Goal: Task Accomplishment & Management: Manage account settings

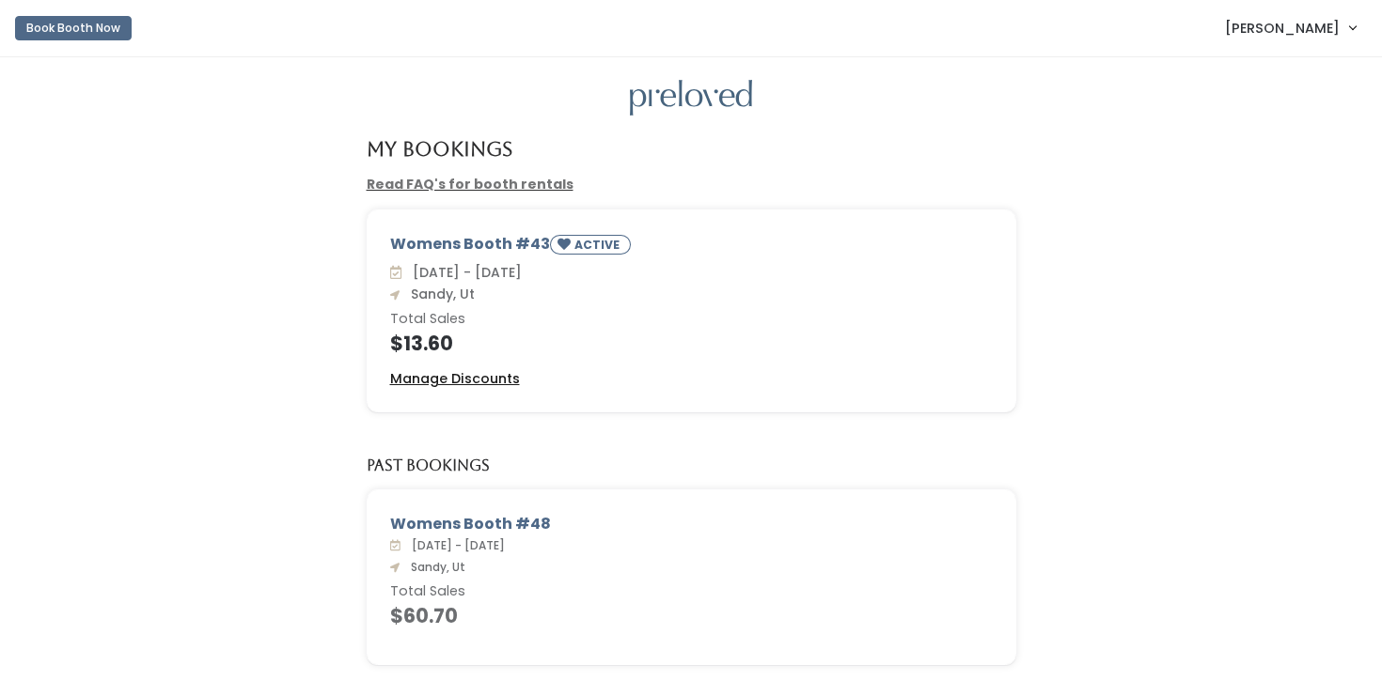
click at [489, 386] on u "Manage Discounts" at bounding box center [455, 378] width 130 height 19
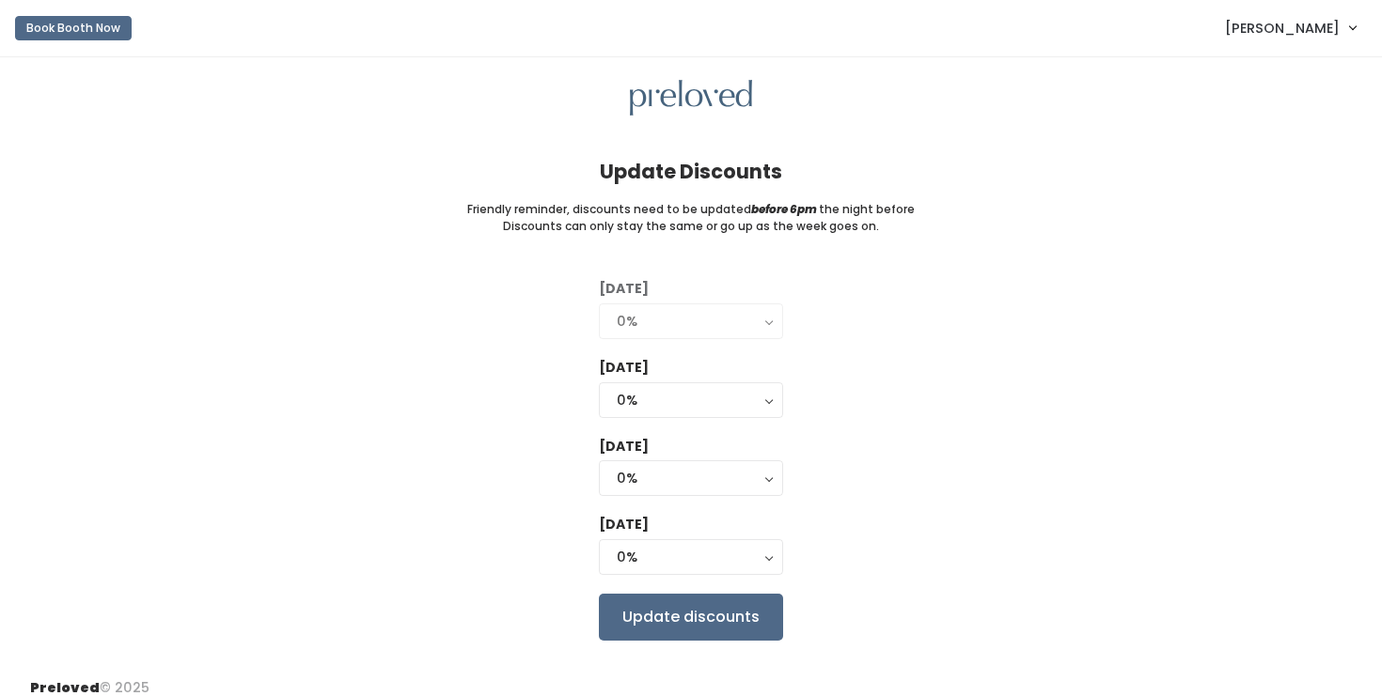
click at [625, 320] on div "0%" at bounding box center [691, 321] width 148 height 21
click at [652, 415] on button "0%" at bounding box center [691, 401] width 184 height 36
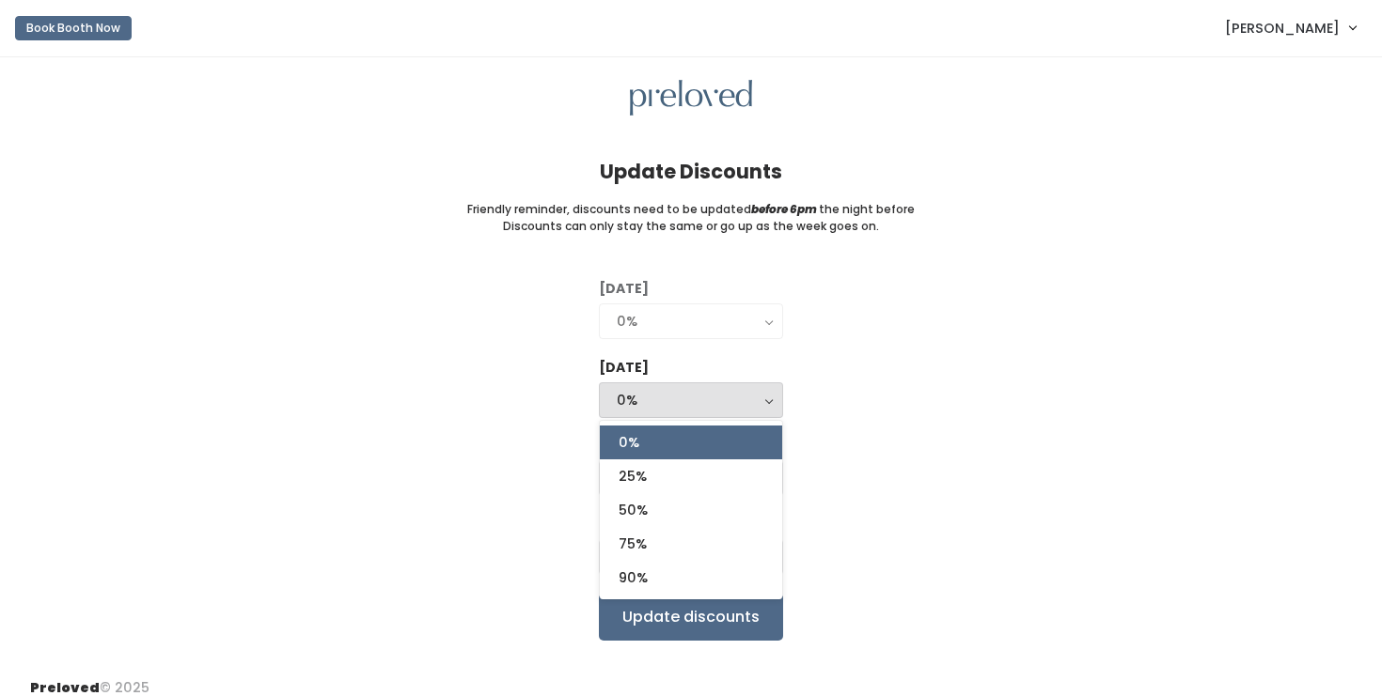
click at [490, 391] on div "Tuesday 0% 25% 50% 75% 90% 0% 0% 25% 50% 75% 90% Wednesday 0% 25% 50% 75% 90% 0…" at bounding box center [690, 459] width 1321 height 361
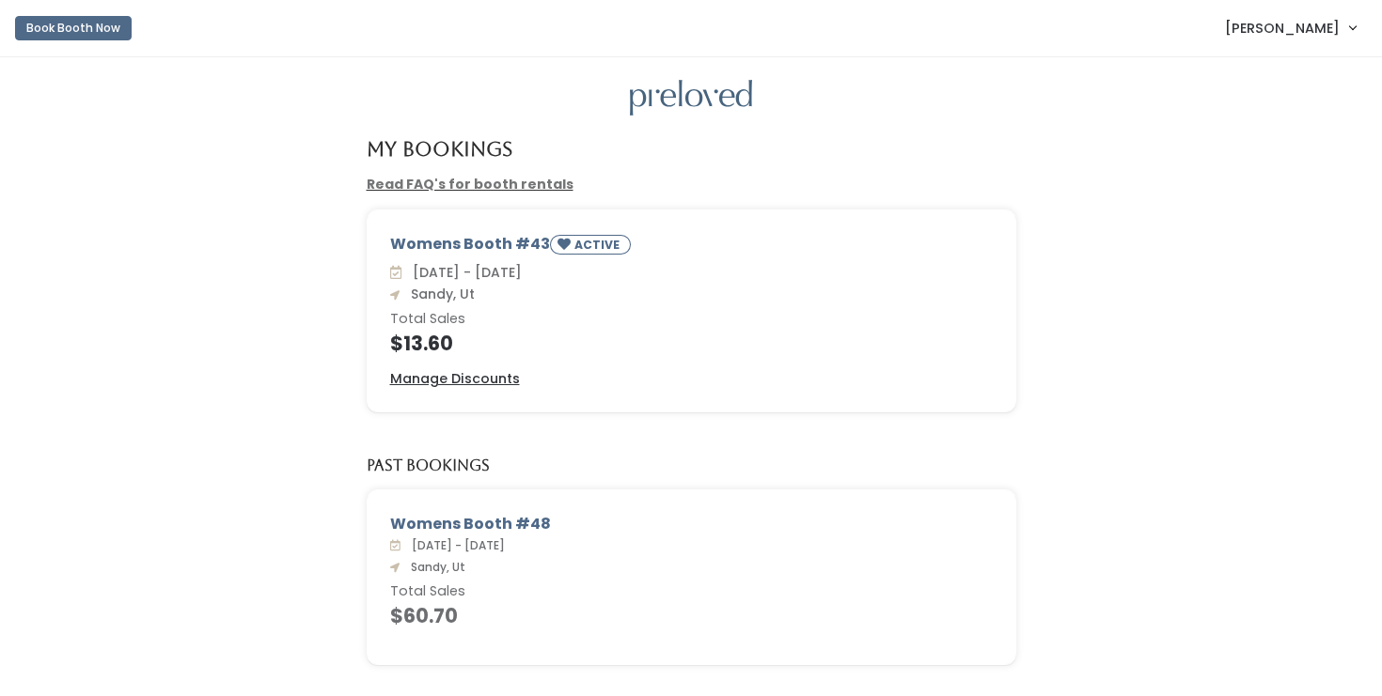
scroll to position [63, 0]
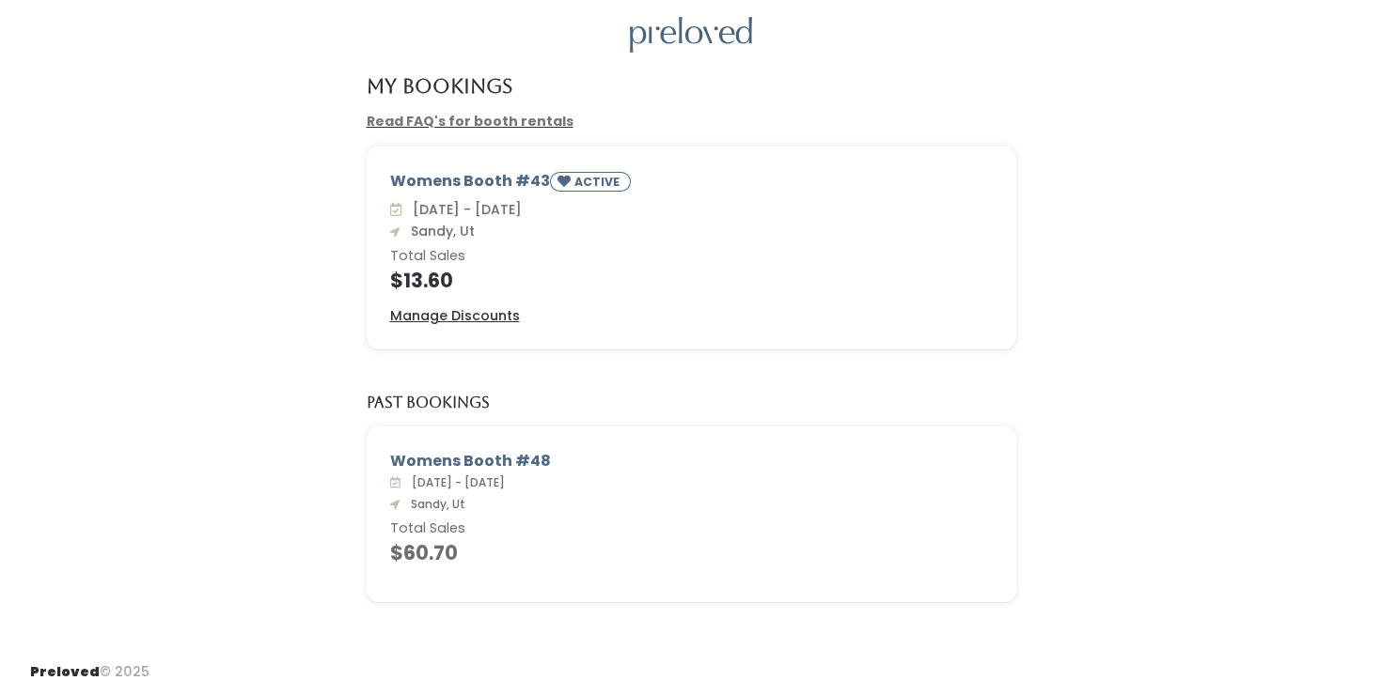
click at [135, 184] on div "Womens Booth #43 ACTIVE [DATE] - [DATE] Sandy, Ut Total Sales $13.60 Manage Dis…" at bounding box center [691, 260] width 1344 height 226
click at [164, 106] on div "My Bookings" at bounding box center [691, 93] width 1344 height 37
